Goal: Task Accomplishment & Management: Manage account settings

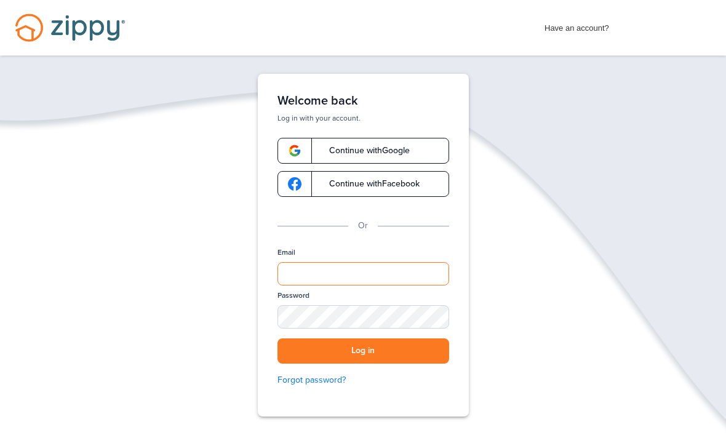
click at [384, 276] on input "Email" at bounding box center [363, 273] width 172 height 23
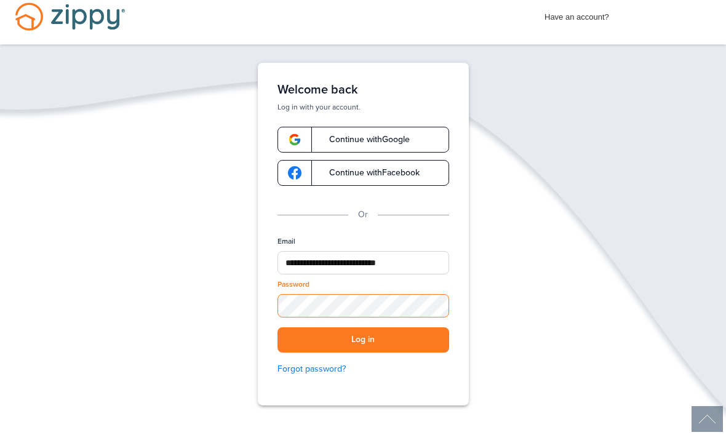
scroll to position [10, 0]
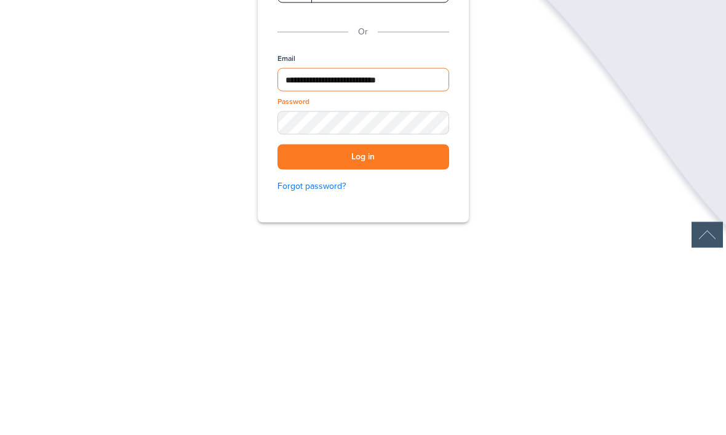
click at [434, 252] on input "**********" at bounding box center [363, 263] width 172 height 23
click at [431, 252] on input "**********" at bounding box center [363, 263] width 172 height 23
type input "********"
type input "**********"
click at [444, 302] on div "SHOW" at bounding box center [433, 308] width 27 height 12
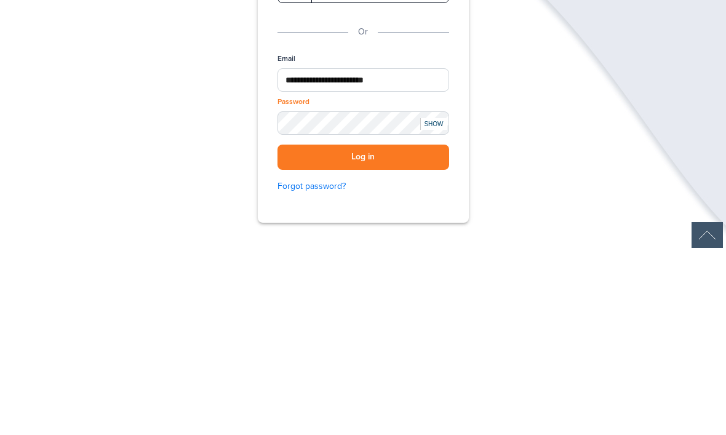
scroll to position [52, 0]
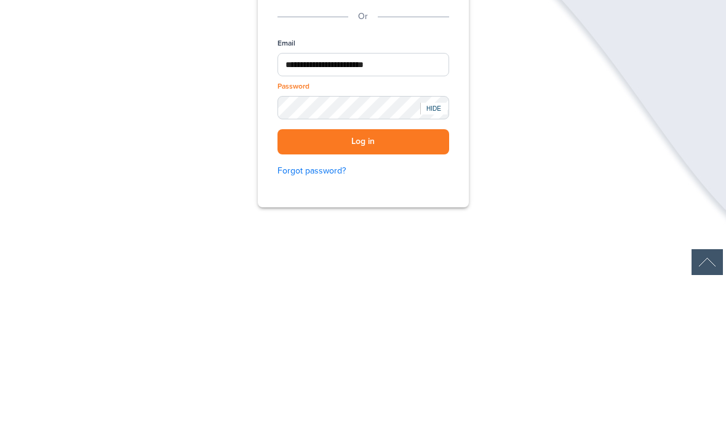
click at [408, 286] on button "Log in" at bounding box center [363, 298] width 172 height 25
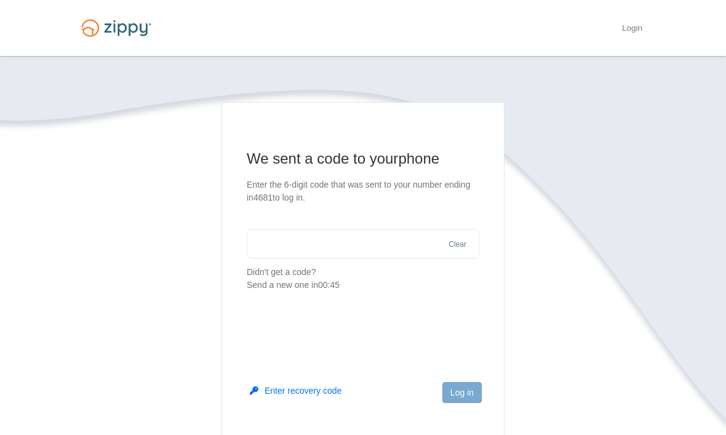
click at [287, 247] on input "text" at bounding box center [363, 244] width 232 height 30
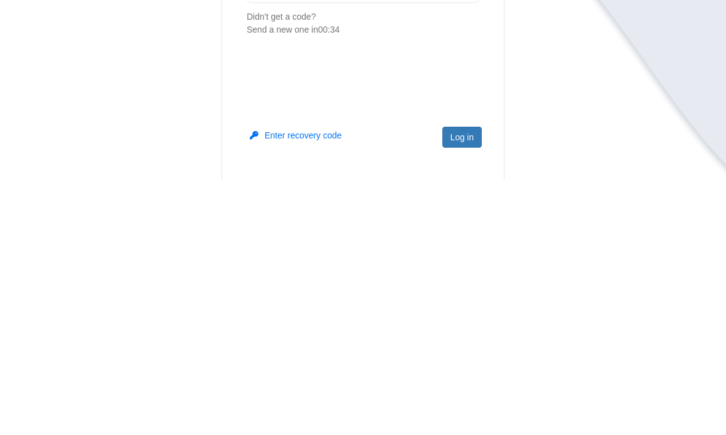
type input "******"
click at [473, 382] on button "Log in" at bounding box center [461, 392] width 39 height 21
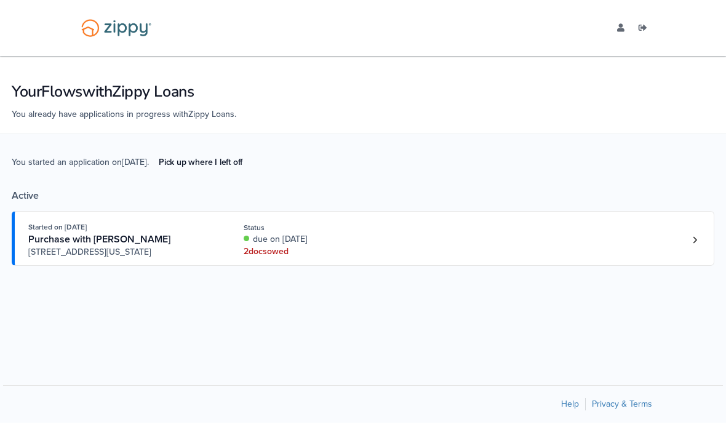
click at [272, 258] on div "2 doc s owed" at bounding box center [326, 251] width 164 height 12
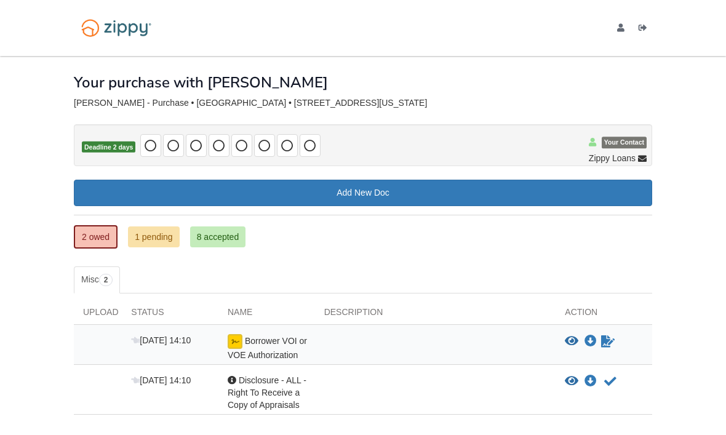
scroll to position [4, 0]
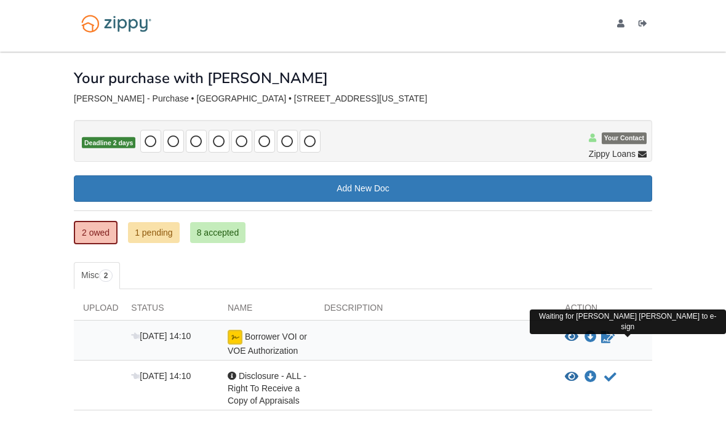
click at [609, 340] on icon "Waiting for your co-borrower to e-sign" at bounding box center [608, 337] width 14 height 12
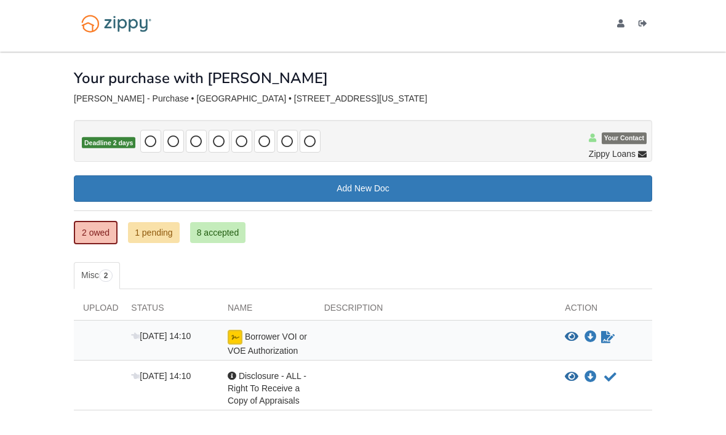
click at [613, 337] on icon "Waiting for your co-borrower to e-sign" at bounding box center [608, 337] width 14 height 12
click at [611, 351] on div "View blank/sample document View blank/sample document Download file/sample doc …" at bounding box center [603, 343] width 97 height 27
click at [572, 339] on icon "View Borrower VOI or VOE Authorization" at bounding box center [572, 337] width 14 height 12
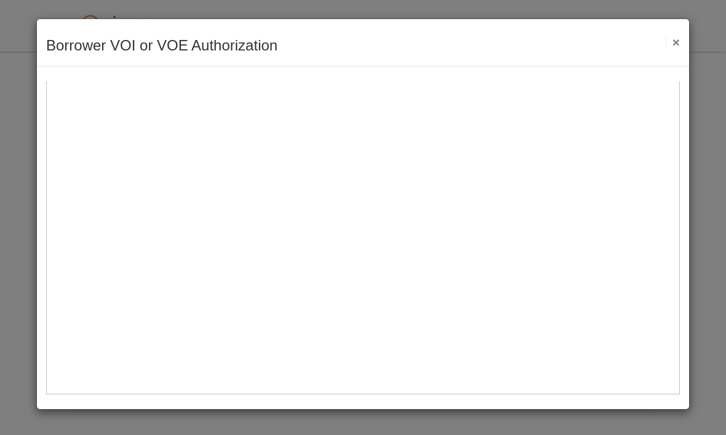
scroll to position [522, 0]
click at [679, 42] on button "×" at bounding box center [672, 42] width 14 height 13
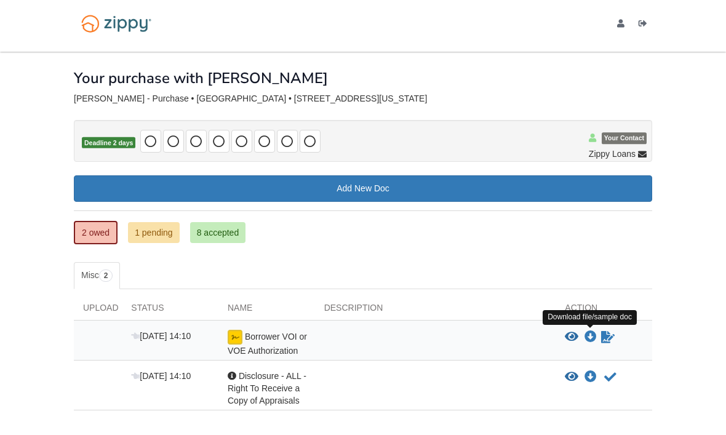
click at [592, 341] on icon "Download Borrower VOI or VOE Authorization" at bounding box center [590, 337] width 12 height 12
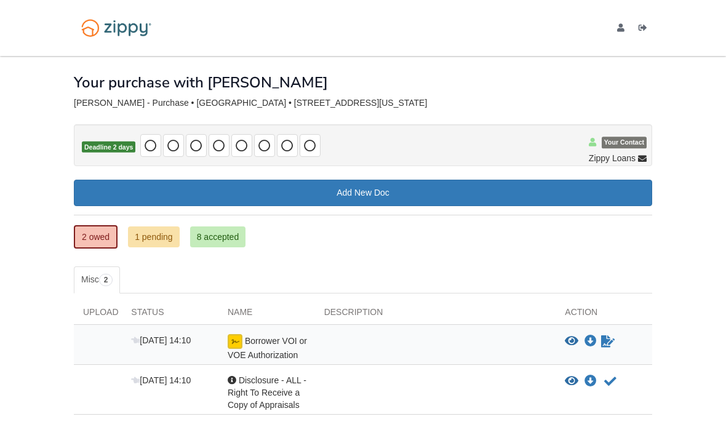
scroll to position [42, 0]
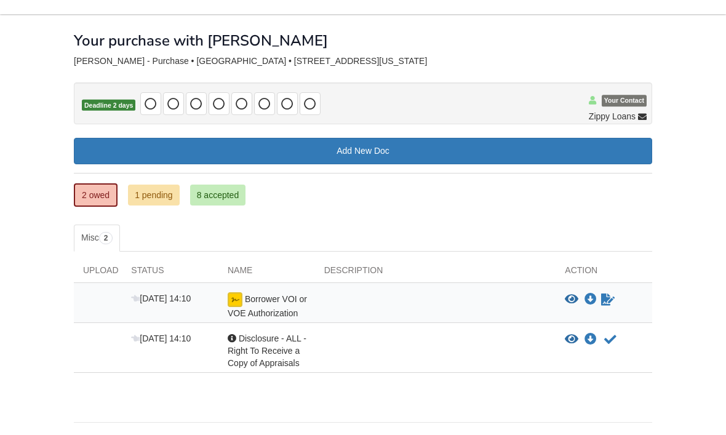
click at [601, 303] on icon "Waiting for your co-borrower to e-sign" at bounding box center [608, 299] width 14 height 12
click at [678, 319] on body "mrs.djstephens4@yahoo.com Logout" at bounding box center [363, 215] width 726 height 514
click at [568, 302] on icon "View Borrower VOI or VOE Authorization" at bounding box center [572, 299] width 14 height 12
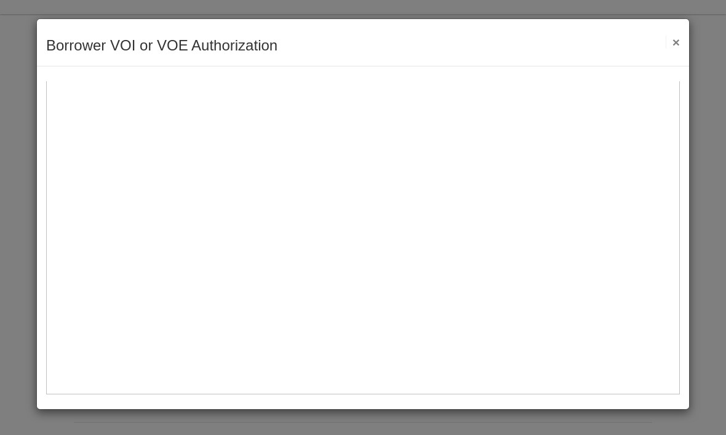
scroll to position [461, 0]
click at [84, 175] on img at bounding box center [362, 76] width 633 height 633
click at [679, 41] on button "×" at bounding box center [672, 42] width 14 height 13
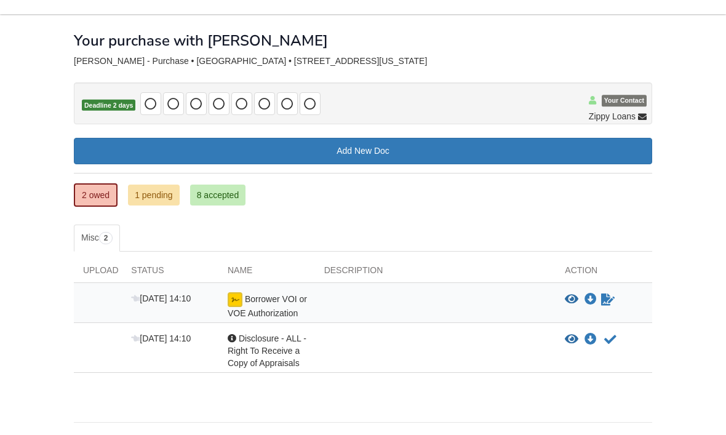
click at [135, 190] on link "1 pending" at bounding box center [154, 195] width 52 height 21
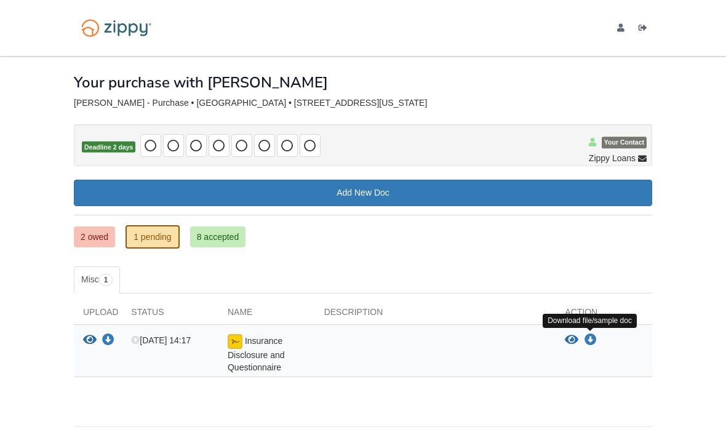
click at [586, 341] on icon "Download Insurance Disclosure and Questionnaire" at bounding box center [590, 340] width 12 height 12
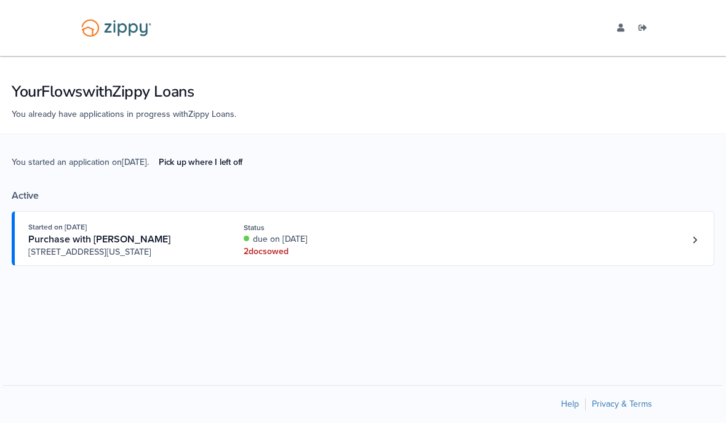
click at [214, 170] on link "Pick up where I left off" at bounding box center [200, 162] width 103 height 20
click at [701, 249] on link "Loan number 4216347" at bounding box center [694, 240] width 18 height 18
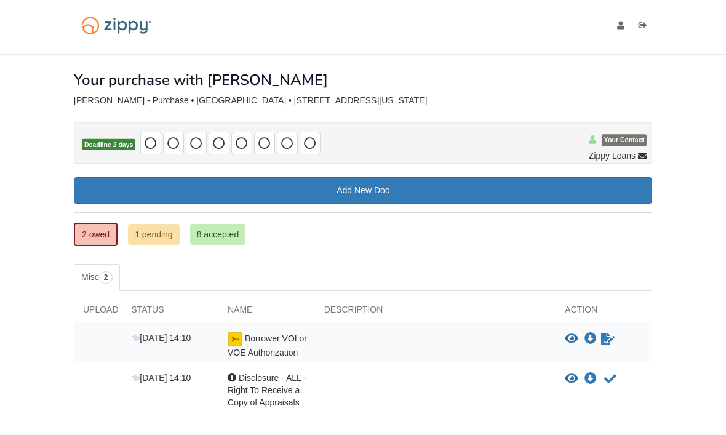
scroll to position [36, 0]
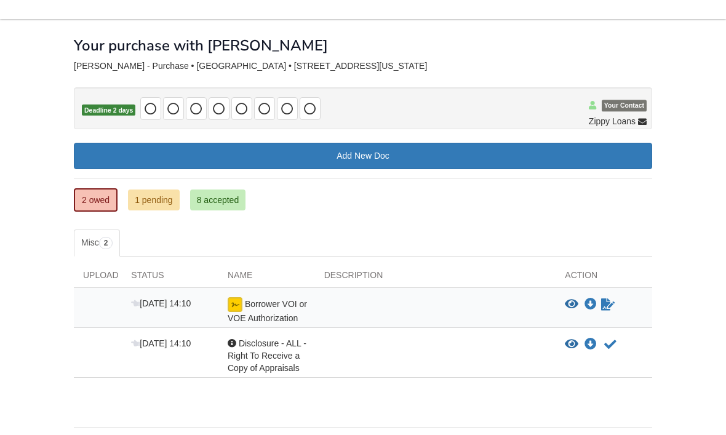
click at [703, 259] on body "mrs.djstephens4@yahoo.com Logout" at bounding box center [363, 221] width 726 height 514
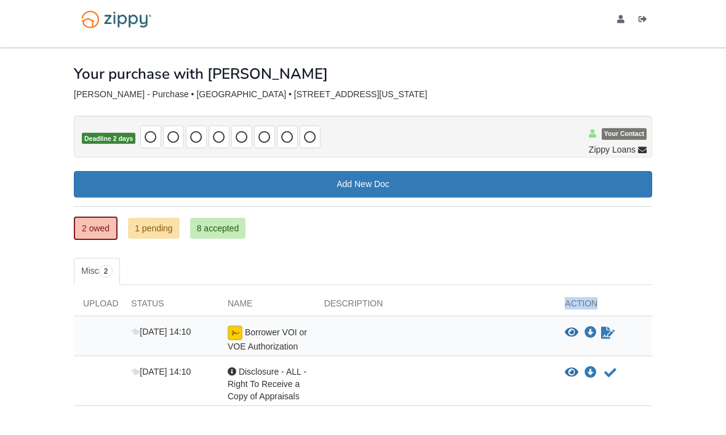
scroll to position [0, 0]
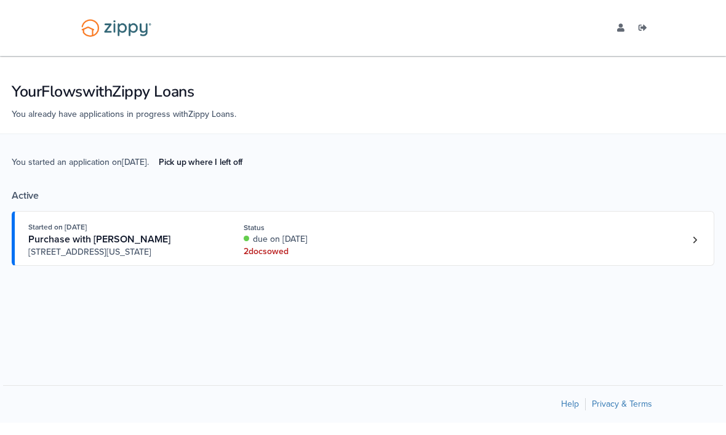
click at [278, 258] on div "2 doc s owed" at bounding box center [326, 251] width 164 height 12
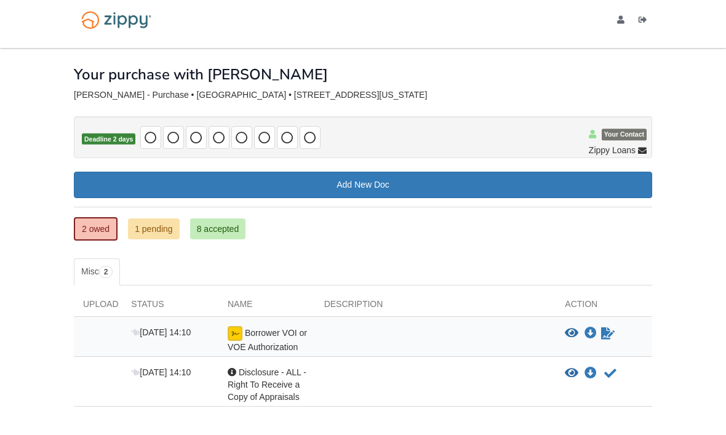
scroll to position [8, 0]
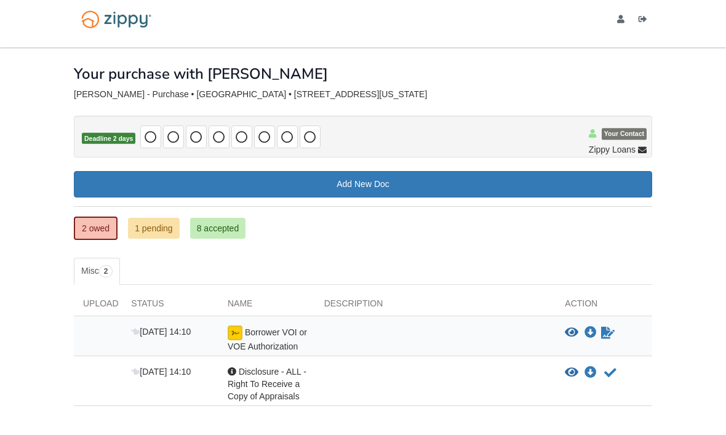
click at [154, 231] on link "1 pending" at bounding box center [154, 228] width 52 height 21
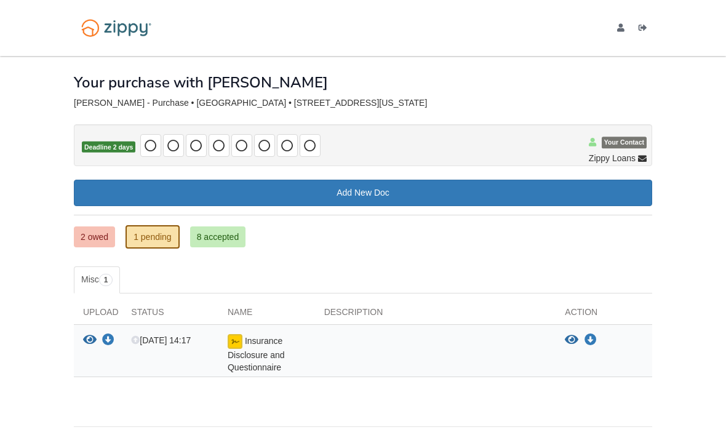
click at [233, 230] on link "8 accepted" at bounding box center [218, 236] width 56 height 21
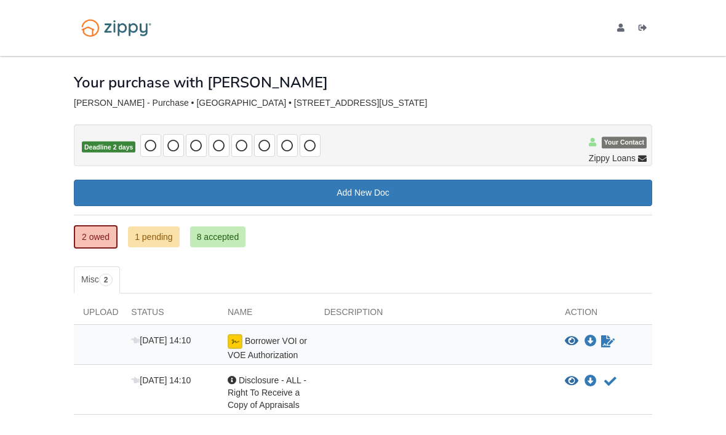
click at [367, 348] on div at bounding box center [435, 347] width 241 height 27
click at [408, 343] on div at bounding box center [435, 347] width 241 height 27
click at [568, 340] on icon "View Borrower VOI or VOE Authorization" at bounding box center [572, 341] width 14 height 12
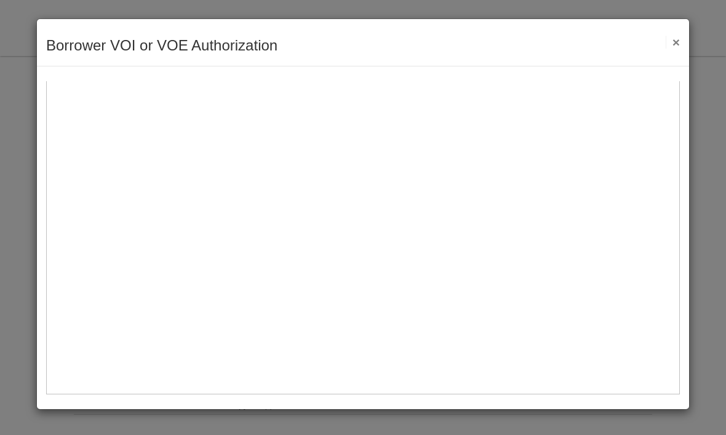
scroll to position [416, 0]
click at [138, 226] on img at bounding box center [362, 76] width 633 height 633
click at [160, 227] on img at bounding box center [362, 76] width 633 height 633
click at [159, 226] on img at bounding box center [362, 76] width 633 height 633
click at [181, 276] on img at bounding box center [362, 76] width 633 height 633
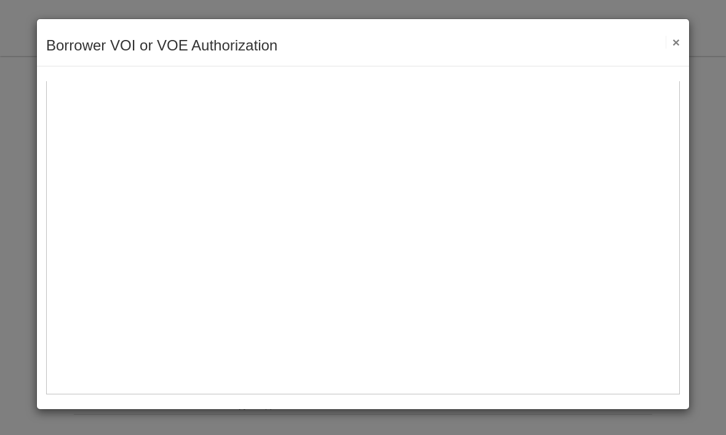
click at [677, 40] on button "×" at bounding box center [672, 42] width 14 height 13
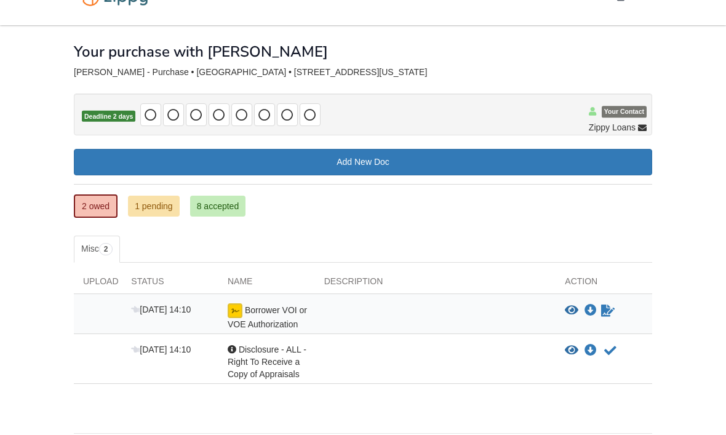
scroll to position [36, 0]
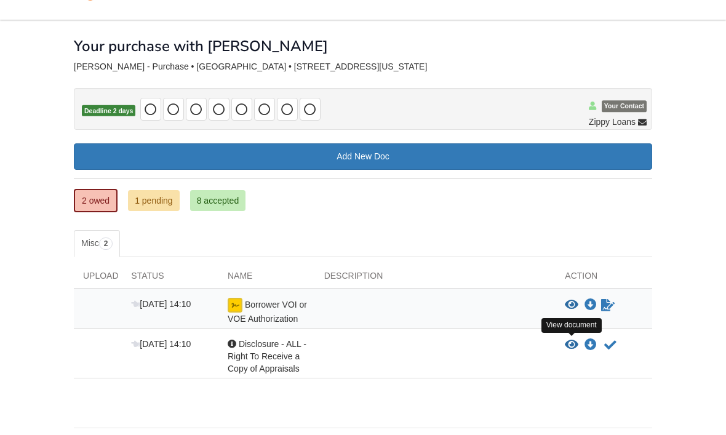
click at [568, 342] on icon "View Disclosure - ALL - Right To Receive a Copy of Appraisals" at bounding box center [572, 345] width 14 height 12
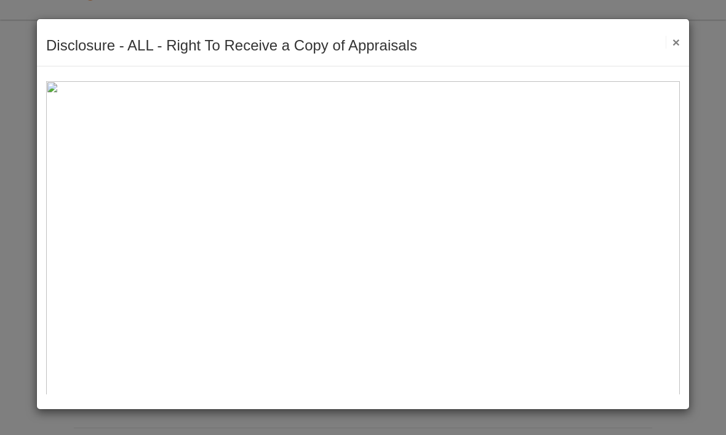
scroll to position [0, 0]
click at [675, 36] on button "×" at bounding box center [672, 42] width 14 height 13
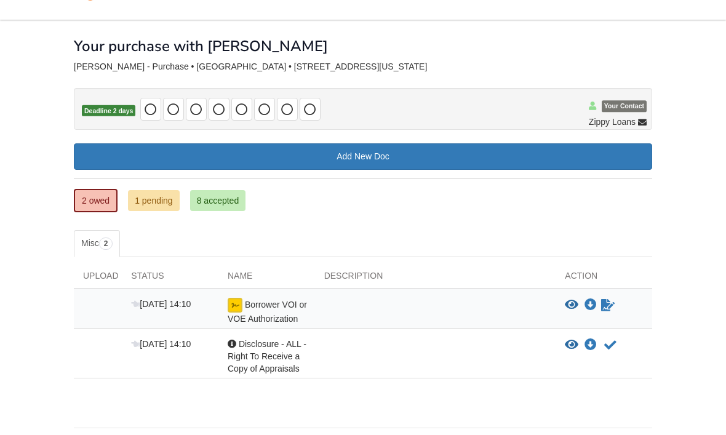
click at [605, 304] on icon "Waiting for your co-borrower to e-sign" at bounding box center [608, 305] width 14 height 12
click at [611, 299] on icon "Waiting for your co-borrower to e-sign" at bounding box center [608, 305] width 14 height 12
click at [609, 304] on icon "Waiting for your co-borrower to e-sign" at bounding box center [608, 305] width 14 height 12
click at [611, 345] on icon "Acknowledge receipt of document" at bounding box center [610, 345] width 12 height 12
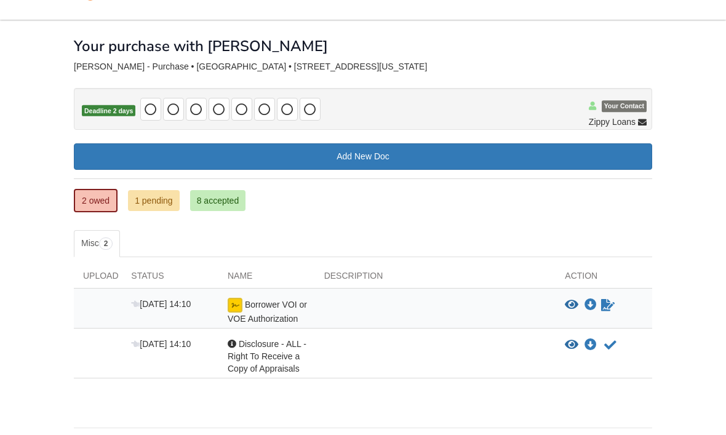
click at [609, 345] on icon "Acknowledge receipt of document" at bounding box center [610, 345] width 12 height 12
click at [614, 342] on icon "Acknowledge receipt of document" at bounding box center [610, 345] width 12 height 12
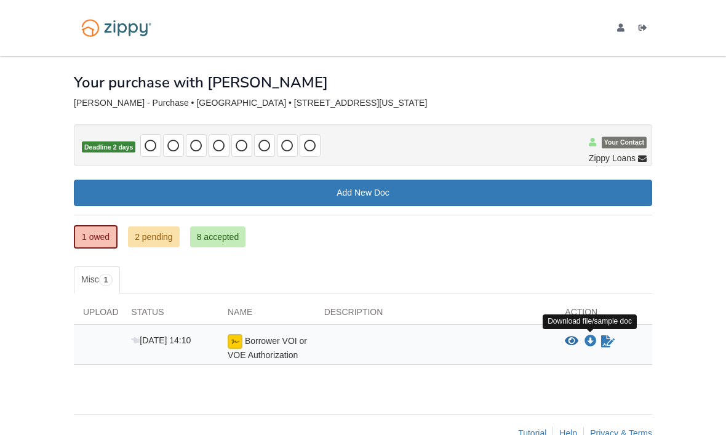
click at [593, 341] on icon "Download Borrower VOI or VOE Authorization" at bounding box center [590, 341] width 12 height 12
click at [149, 234] on link "2 pending" at bounding box center [154, 236] width 52 height 21
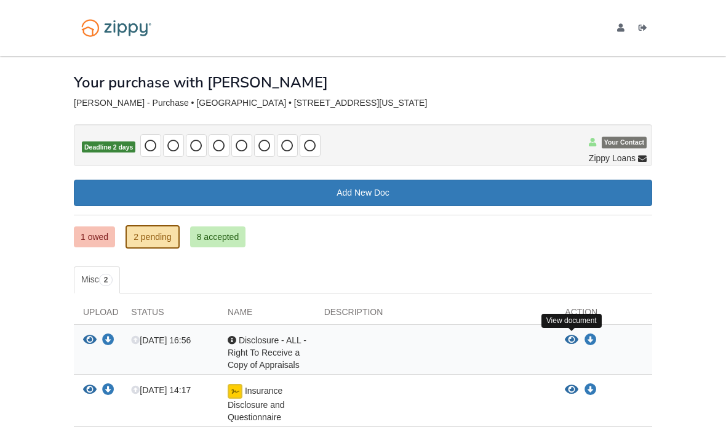
click at [570, 335] on icon "View Disclosure - ALL - Right To Receive a Copy of Appraisals" at bounding box center [572, 340] width 14 height 12
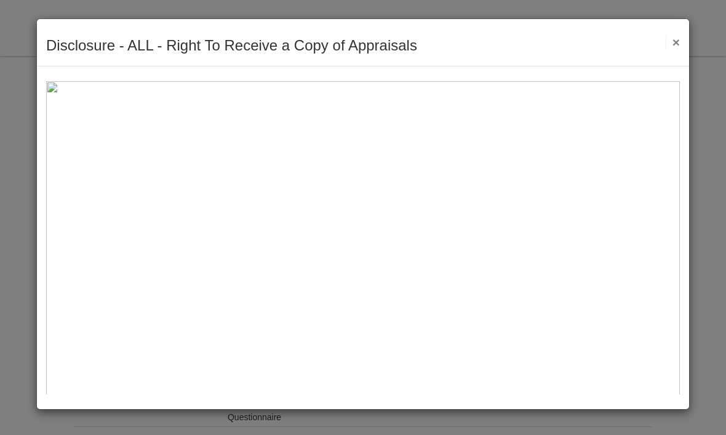
click at [678, 37] on button "×" at bounding box center [672, 42] width 14 height 13
click at [680, 66] on div at bounding box center [363, 231] width 652 height 330
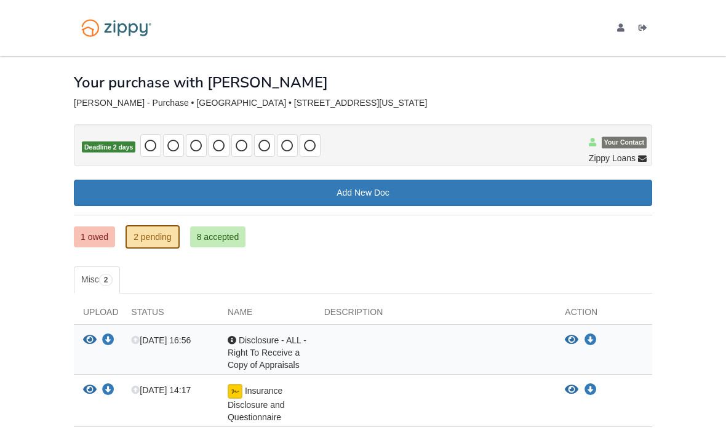
click at [93, 234] on link "1 owed" at bounding box center [94, 236] width 41 height 21
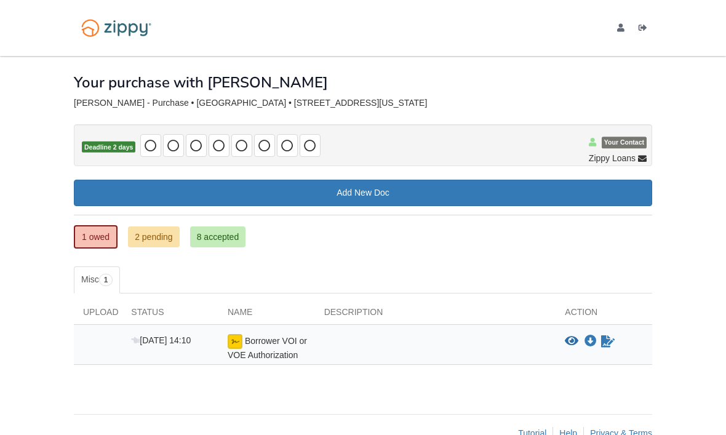
click at [432, 353] on div at bounding box center [435, 347] width 241 height 27
click at [566, 343] on icon "View Borrower VOI or VOE Authorization" at bounding box center [572, 341] width 14 height 12
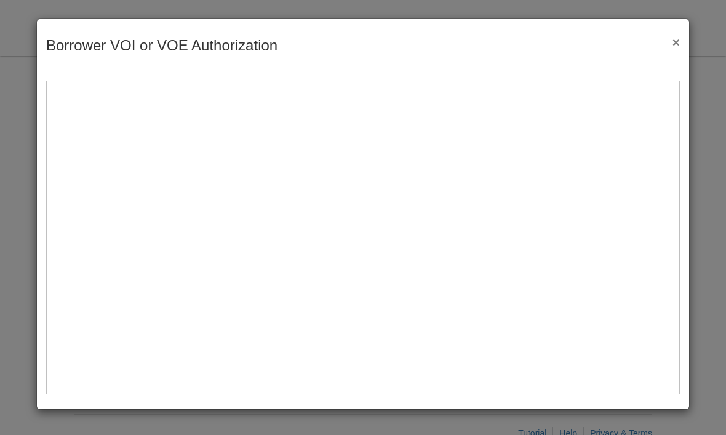
scroll to position [475, 0]
click at [15, 228] on div "Borrower VOI or VOE Authorization Save Cancel Previous Document Next Document ×" at bounding box center [363, 217] width 726 height 435
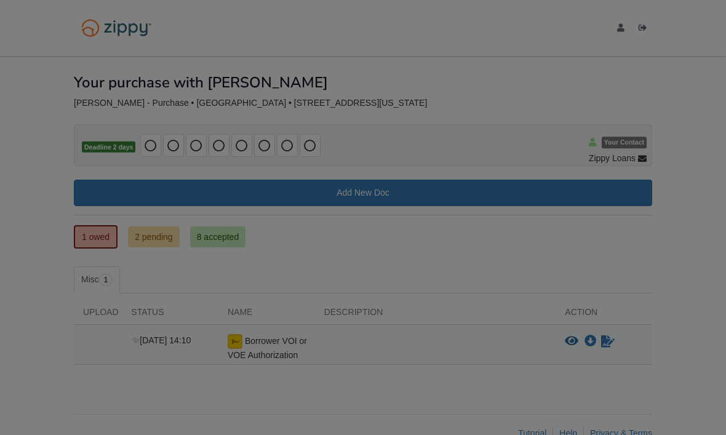
click at [15, 228] on body "mrs.djstephens4@yahoo.com Logout" at bounding box center [363, 232] width 726 height 464
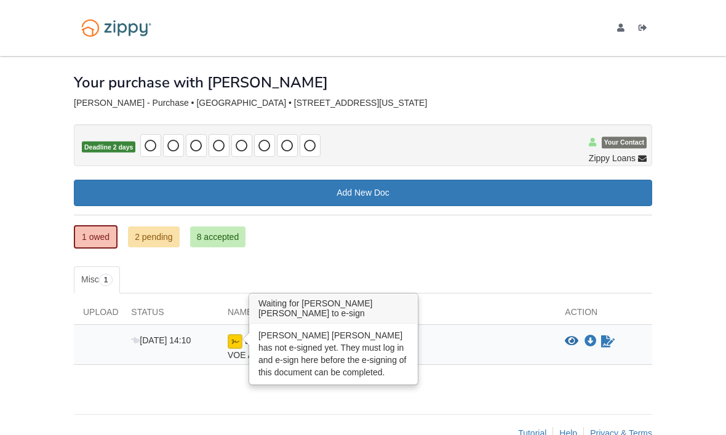
click at [230, 341] on img at bounding box center [235, 341] width 15 height 15
click at [240, 337] on img at bounding box center [235, 341] width 15 height 15
click at [235, 336] on img at bounding box center [235, 341] width 15 height 15
click at [603, 341] on icon "Waiting for your co-borrower to e-sign" at bounding box center [608, 341] width 14 height 12
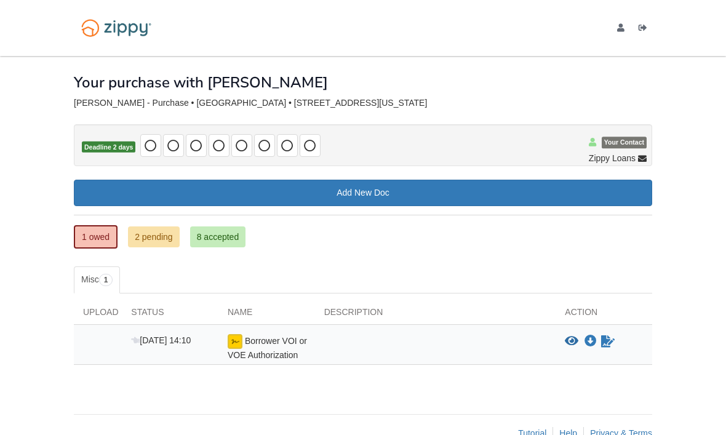
click at [10, 228] on body "mrs.djstephens4@yahoo.com Logout" at bounding box center [363, 232] width 726 height 464
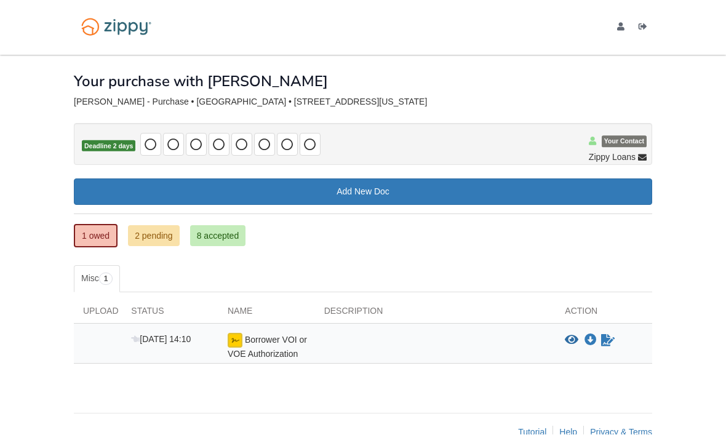
scroll to position [0, 0]
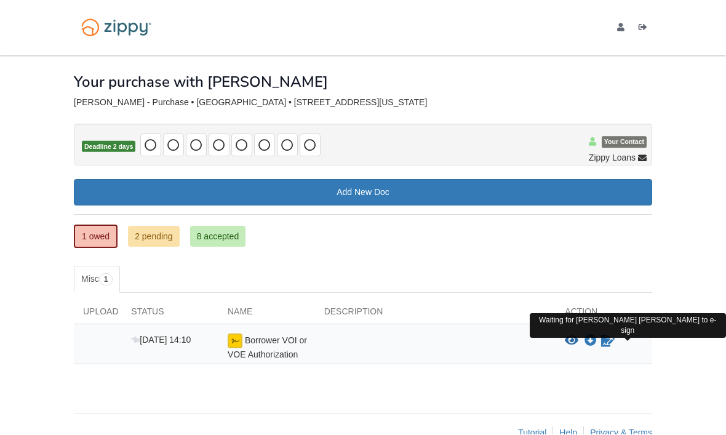
click at [609, 339] on icon "Waiting for your co-borrower to e-sign" at bounding box center [608, 341] width 14 height 12
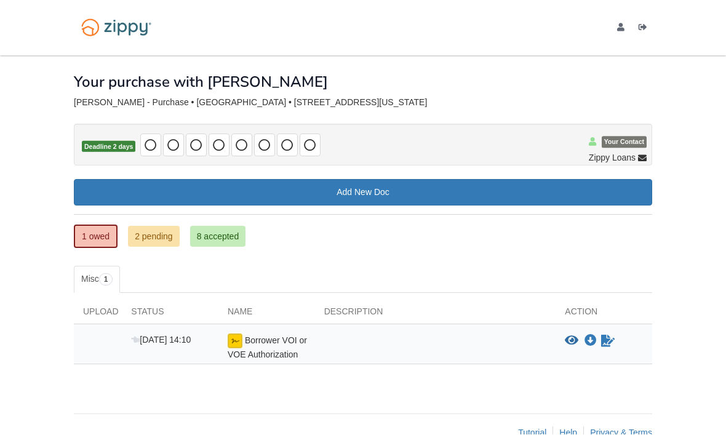
click at [10, 269] on body "mrs.djstephens4@yahoo.com Logout" at bounding box center [363, 232] width 726 height 464
click at [9, 269] on body "mrs.djstephens4@yahoo.com Logout" at bounding box center [363, 232] width 726 height 464
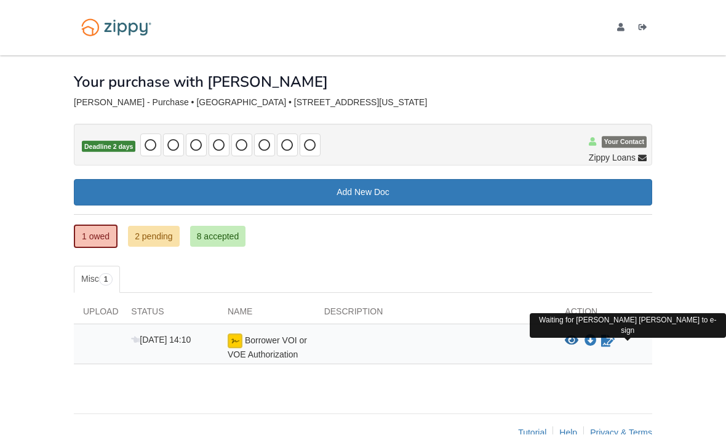
click at [608, 339] on icon "Waiting for your co-borrower to e-sign" at bounding box center [608, 341] width 14 height 12
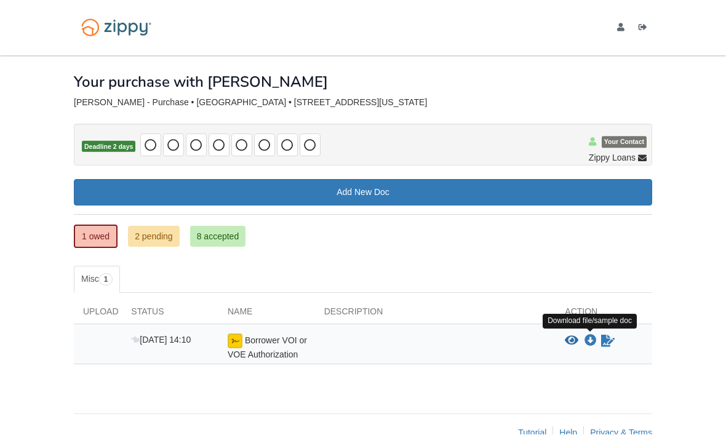
click at [595, 343] on icon "Download Borrower VOI or VOE Authorization" at bounding box center [590, 341] width 12 height 12
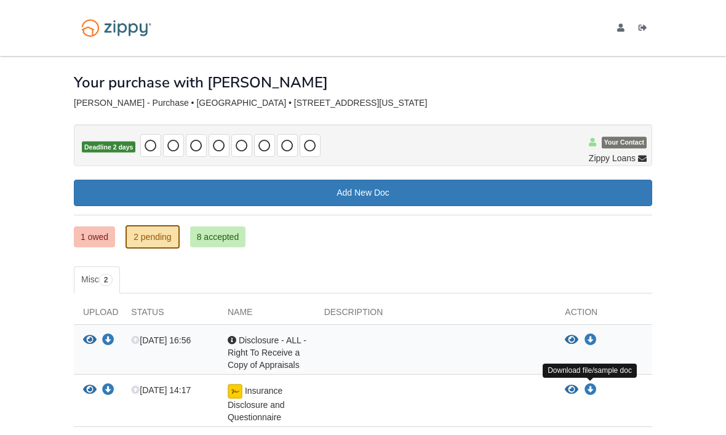
click at [587, 386] on icon "Download Insurance Disclosure and Questionnaire" at bounding box center [590, 390] width 12 height 12
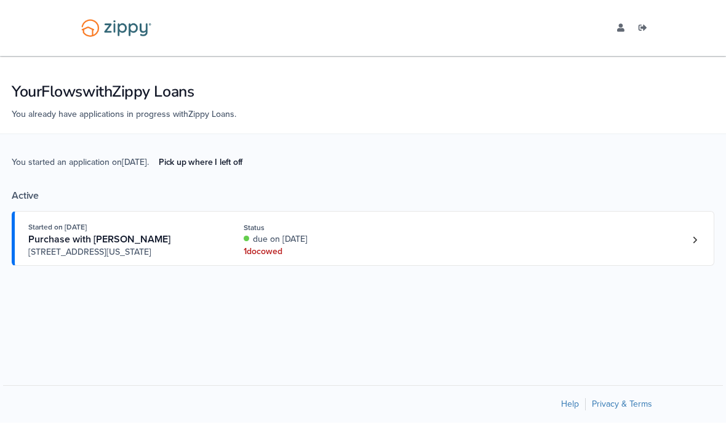
click at [391, 245] on div "due on Aug. 18th, 2025" at bounding box center [326, 239] width 164 height 12
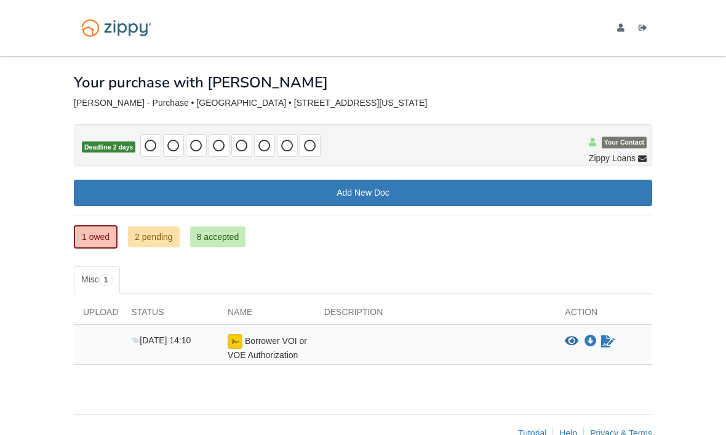
click at [237, 342] on img at bounding box center [235, 341] width 15 height 15
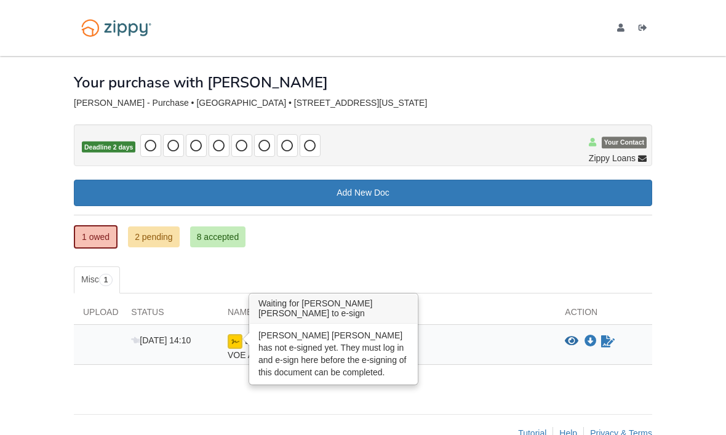
click at [240, 342] on img at bounding box center [235, 341] width 15 height 15
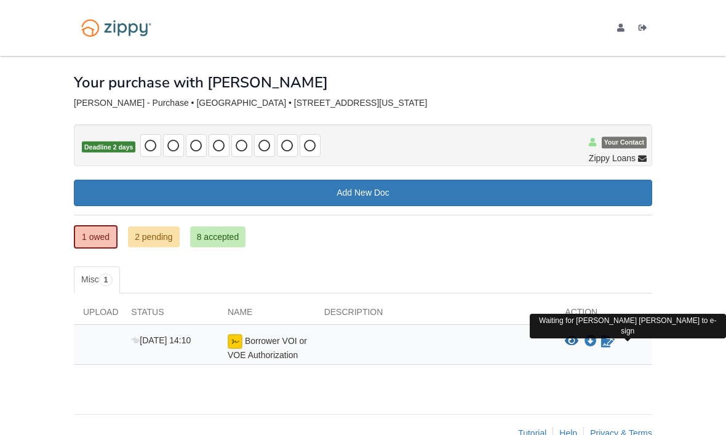
click at [605, 344] on icon "Waiting for your co-borrower to e-sign" at bounding box center [608, 341] width 14 height 12
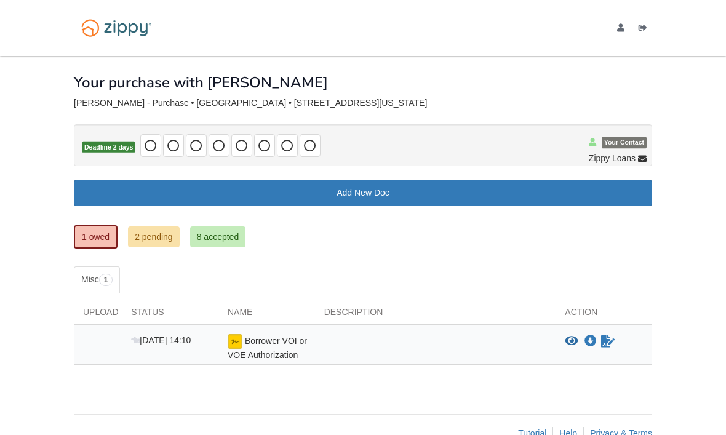
click at [610, 338] on icon "Waiting for your co-borrower to e-sign" at bounding box center [608, 341] width 14 height 12
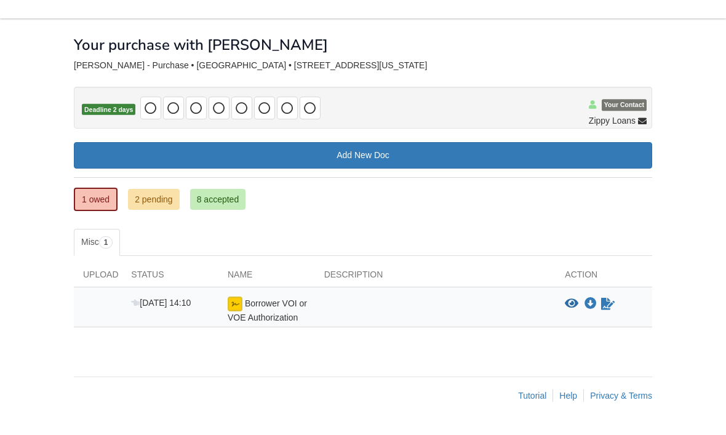
scroll to position [41, 0]
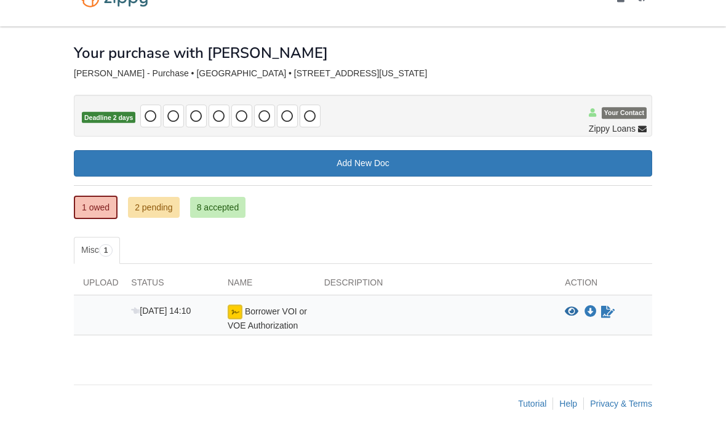
click at [611, 306] on icon "Waiting for your co-borrower to e-sign" at bounding box center [608, 312] width 14 height 12
click at [614, 306] on icon "Waiting for your co-borrower to e-sign" at bounding box center [608, 312] width 14 height 12
click at [607, 306] on icon "Waiting for your co-borrower to e-sign" at bounding box center [608, 312] width 14 height 12
click at [605, 306] on icon "Waiting for your co-borrower to e-sign" at bounding box center [608, 312] width 14 height 12
click at [141, 306] on span "Aug 15 14:10" at bounding box center [161, 311] width 60 height 10
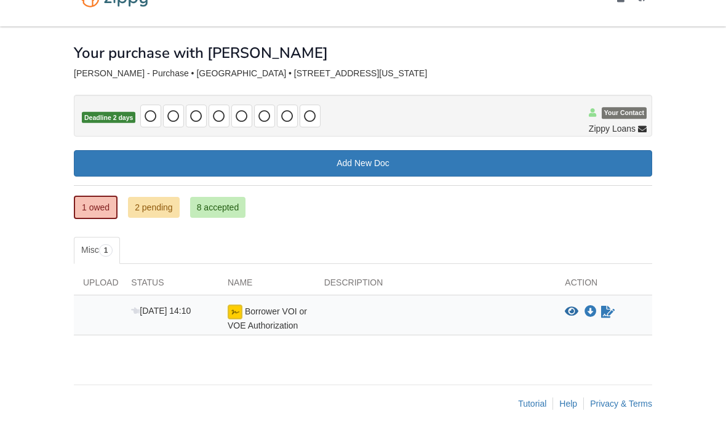
click at [132, 307] on div "Aug 15 14:10" at bounding box center [170, 318] width 97 height 27
click at [105, 277] on div "Upload" at bounding box center [98, 286] width 48 height 18
click at [108, 308] on div at bounding box center [98, 318] width 48 height 27
click at [611, 108] on span "Your Contact" at bounding box center [623, 114] width 45 height 12
click at [263, 111] on icon at bounding box center [264, 117] width 12 height 12
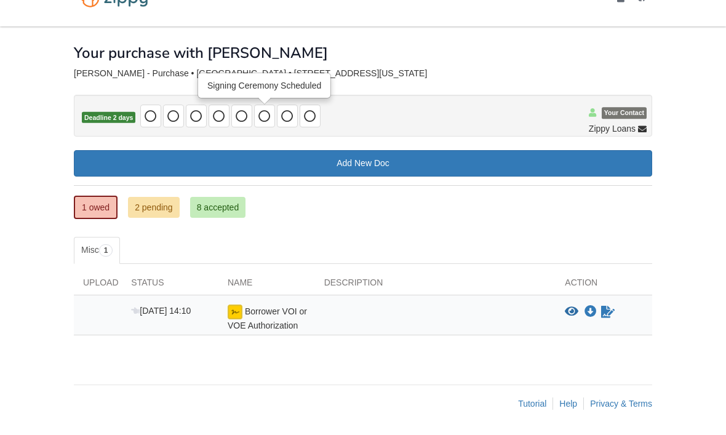
click at [141, 113] on span at bounding box center [150, 116] width 21 height 23
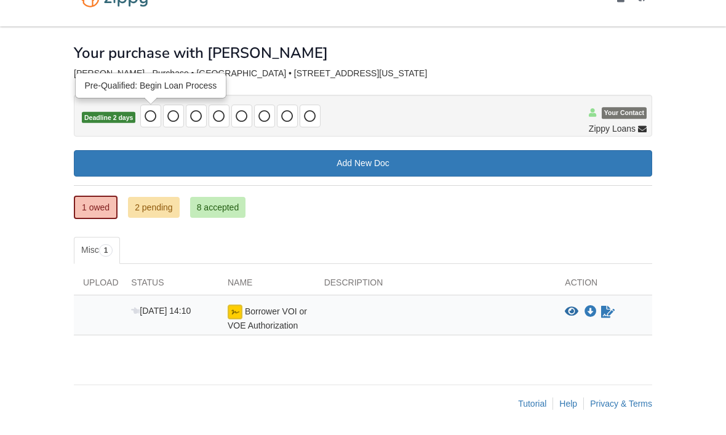
click at [151, 111] on icon at bounding box center [151, 117] width 12 height 12
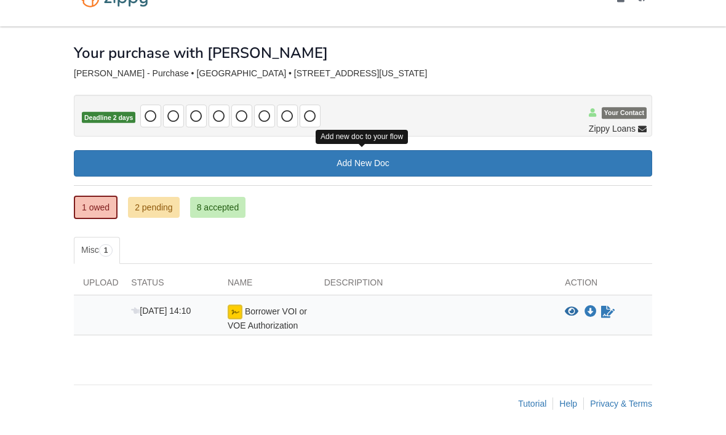
click at [361, 151] on link "Add New Doc" at bounding box center [363, 164] width 578 height 26
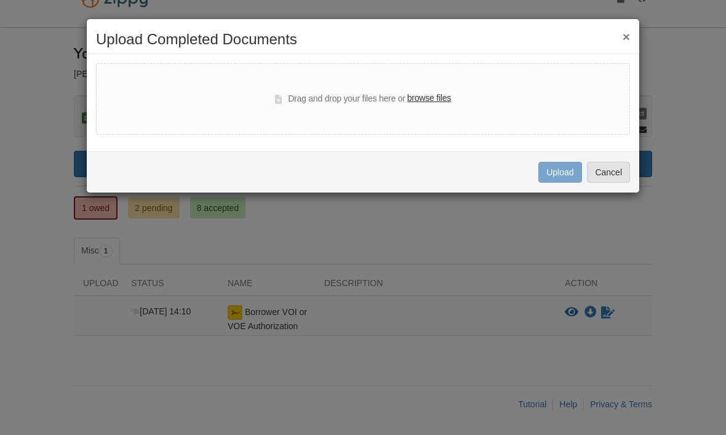
click at [450, 145] on div "× Upload Completed Documents Drag and drop your files here or browse files Uplo…" at bounding box center [363, 105] width 554 height 175
click at [428, 133] on div "Drag and drop your files here or browse files" at bounding box center [363, 98] width 534 height 71
click at [435, 95] on label "browse files" at bounding box center [429, 99] width 44 height 14
click at [0, 0] on input "browse files" at bounding box center [0, 0] width 0 height 0
click at [549, 89] on div "Drag and drop your files here or browse files" at bounding box center [363, 98] width 534 height 71
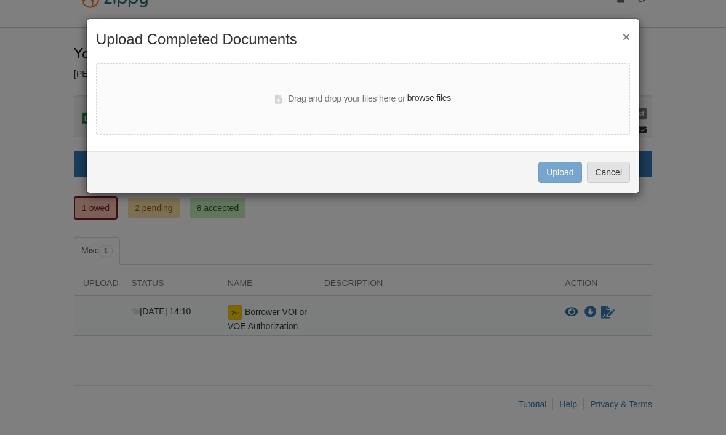
click at [625, 36] on button "×" at bounding box center [625, 36] width 7 height 13
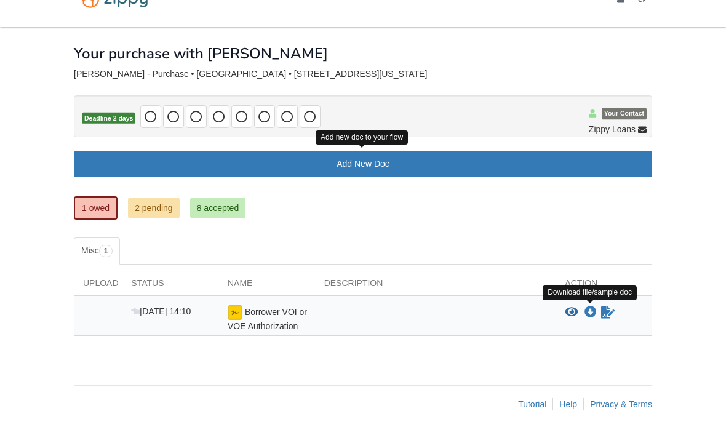
click at [593, 306] on icon "Download Borrower VOI or VOE Authorization" at bounding box center [590, 312] width 12 height 12
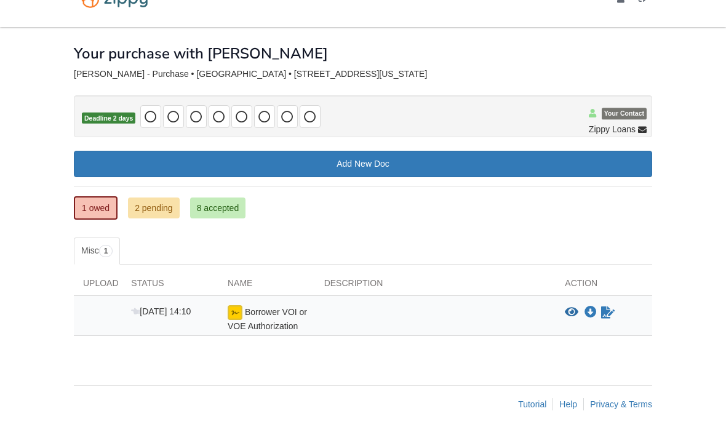
click at [205, 237] on ul "Misc 1" at bounding box center [363, 250] width 578 height 27
click at [150, 197] on link "2 pending" at bounding box center [154, 207] width 52 height 21
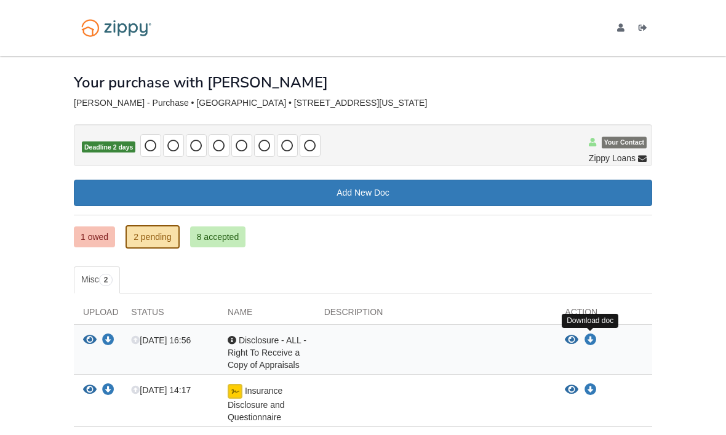
click at [595, 339] on icon "Download Disclosure - ALL - Right To Receive a Copy of Appraisals" at bounding box center [590, 340] width 12 height 12
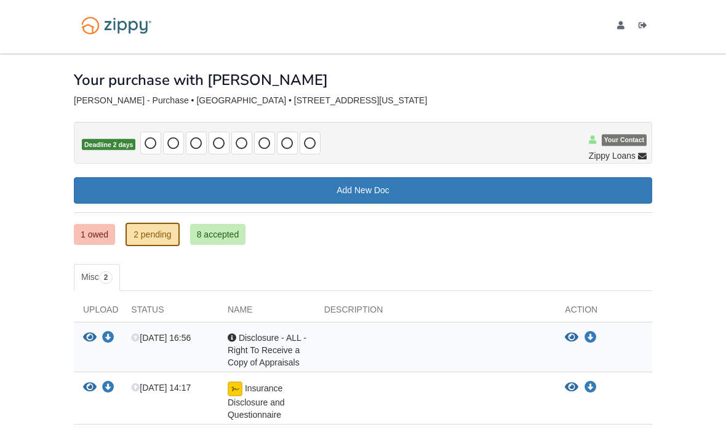
scroll to position [1, 0]
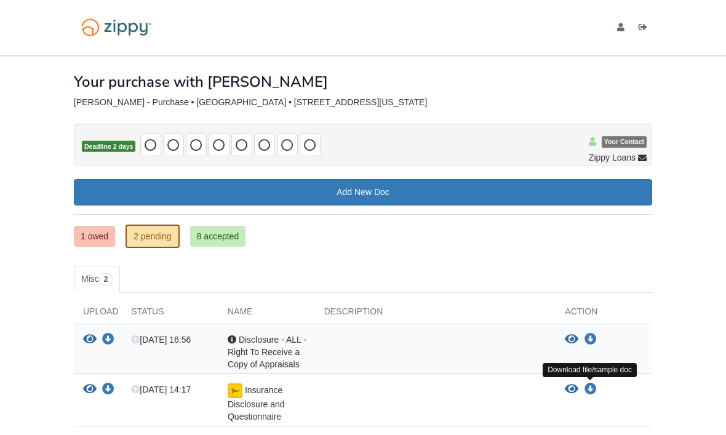
click at [595, 385] on icon "Download Insurance Disclosure and Questionnaire" at bounding box center [590, 389] width 12 height 12
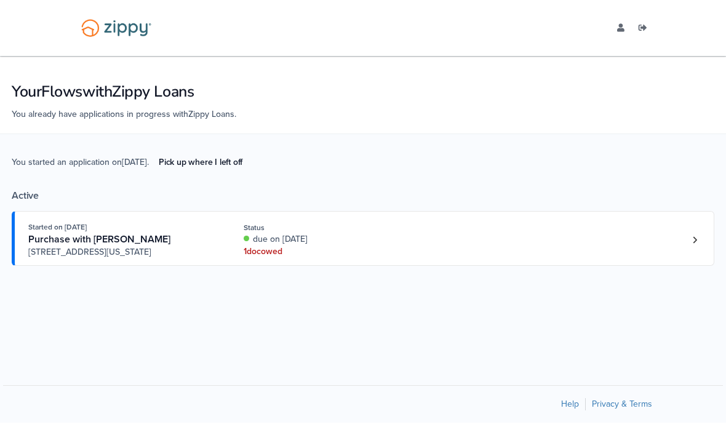
click at [359, 245] on div "due on [DATE]" at bounding box center [326, 239] width 164 height 12
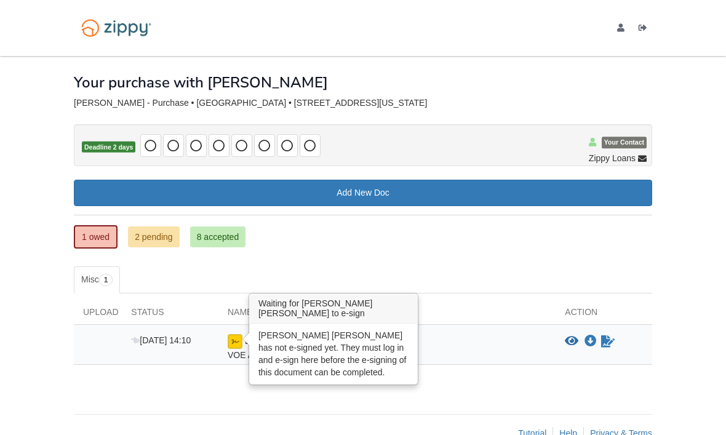
click at [239, 335] on img at bounding box center [235, 341] width 15 height 15
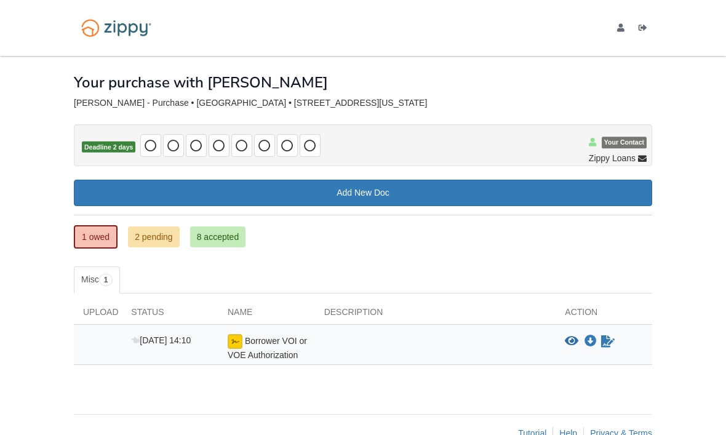
click at [400, 391] on div "× × × Pending Add Document Notice document will be included in the email sent t…" at bounding box center [363, 229] width 578 height 346
click at [618, 31] on icon "edit profile" at bounding box center [620, 28] width 7 height 9
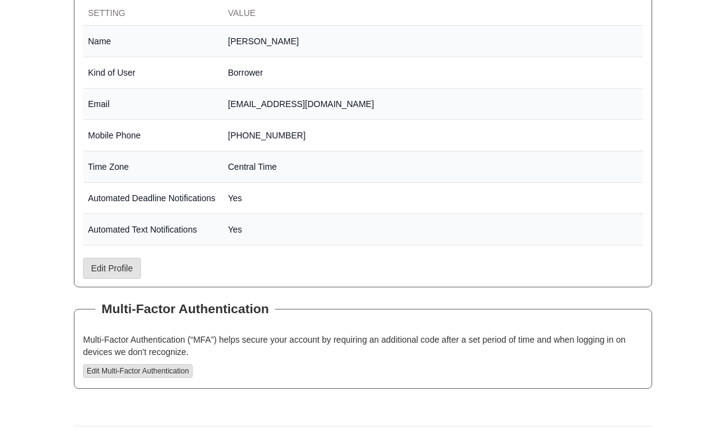
scroll to position [242, 0]
click at [155, 372] on button "Edit Multi-Factor Authentication" at bounding box center [137, 372] width 109 height 14
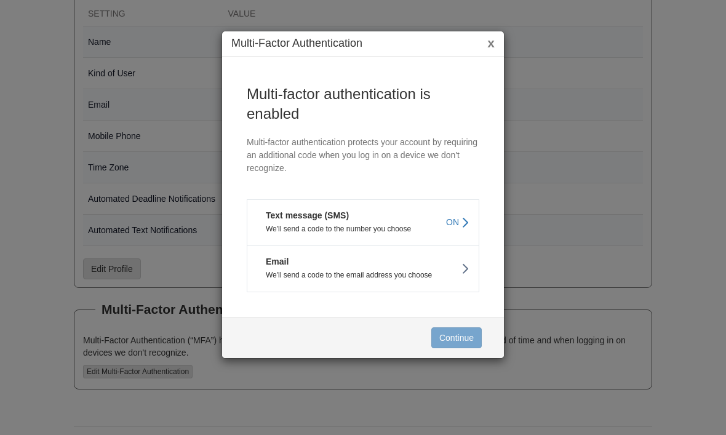
click at [491, 44] on button "x" at bounding box center [490, 42] width 7 height 13
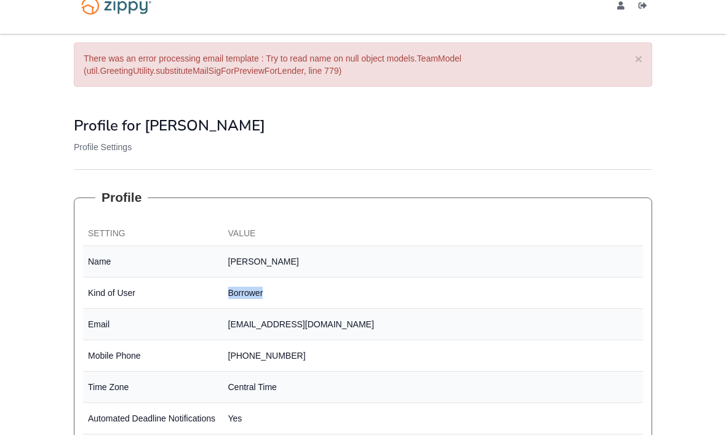
scroll to position [0, 0]
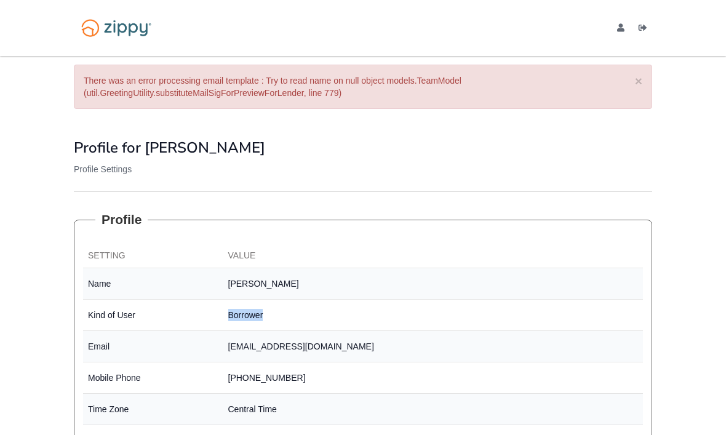
click at [617, 26] on icon "edit profile" at bounding box center [620, 28] width 7 height 9
click at [641, 32] on link "Logout" at bounding box center [645, 29] width 14 height 12
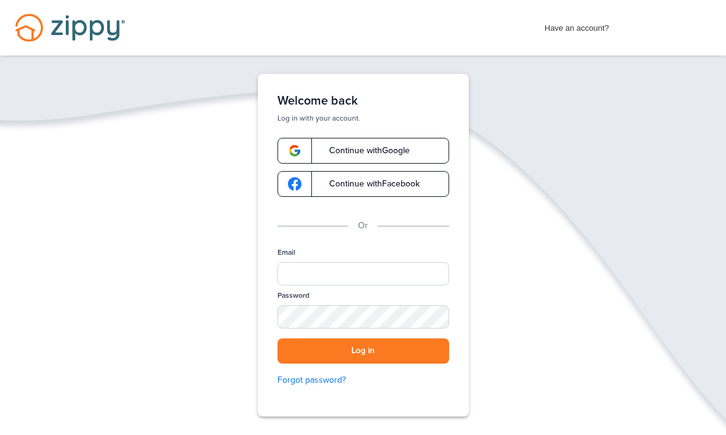
click at [583, 33] on span "Have an account?" at bounding box center [576, 25] width 65 height 20
click at [576, 27] on span "Have an account?" at bounding box center [576, 25] width 65 height 20
click at [357, 274] on input "Email" at bounding box center [363, 273] width 172 height 23
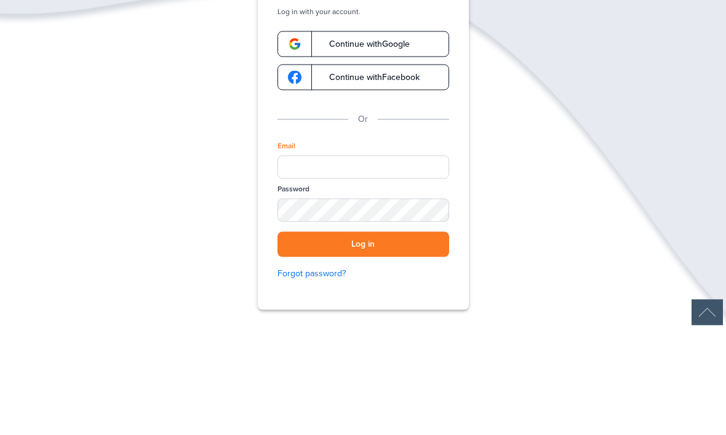
click at [546, 140] on div "Verify your Email We just resent an email with a link to set your password to .…" at bounding box center [363, 283] width 726 height 419
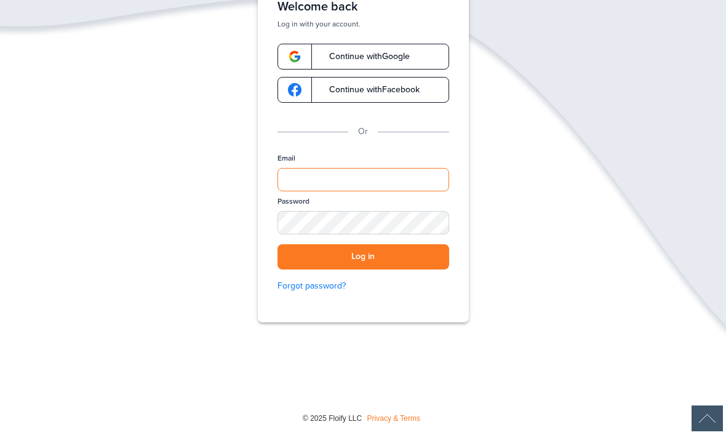
click at [331, 180] on input "Email" at bounding box center [363, 180] width 172 height 23
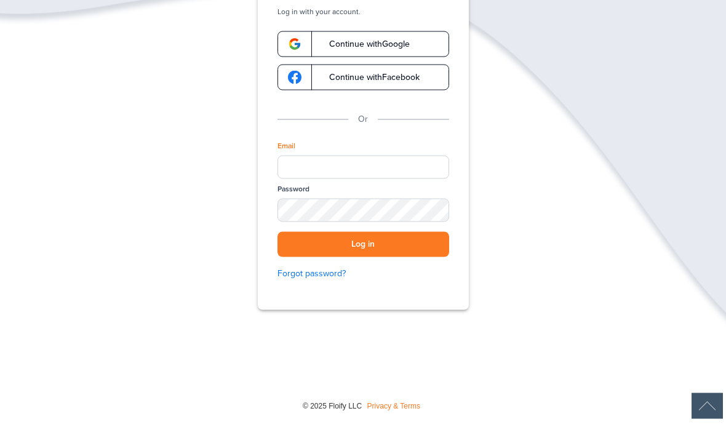
click at [604, 87] on div "Verify your Email We just resent an email with a link to set your password to .…" at bounding box center [363, 189] width 726 height 419
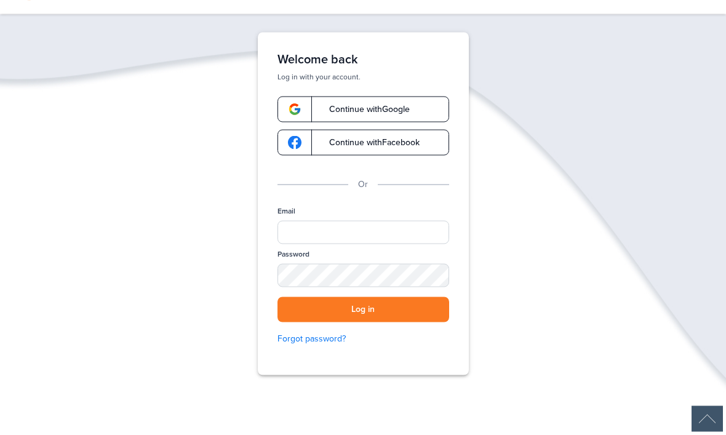
scroll to position [39, 0]
